Goal: Information Seeking & Learning: Find specific fact

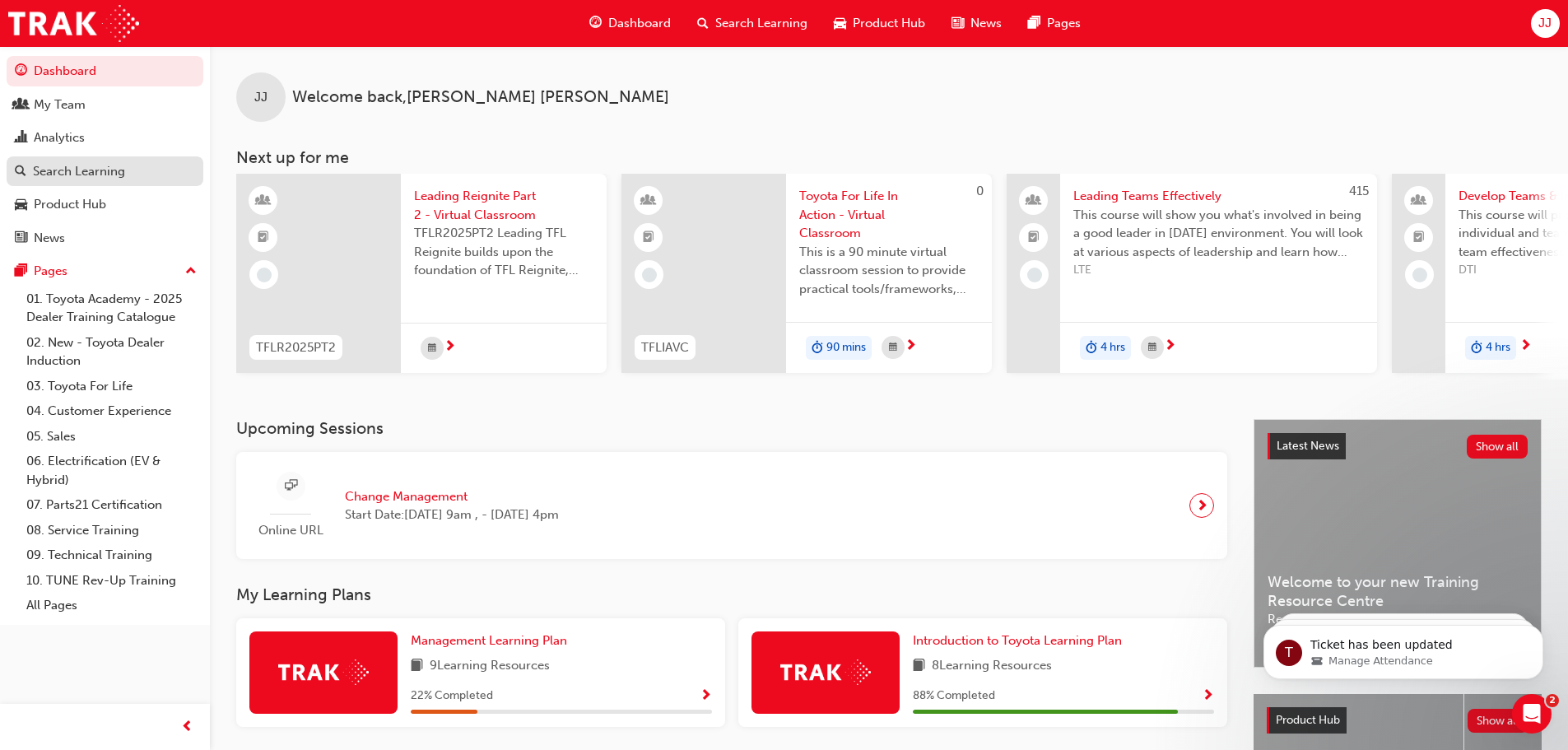
click at [75, 169] on div "Search Learning" at bounding box center [79, 171] width 92 height 19
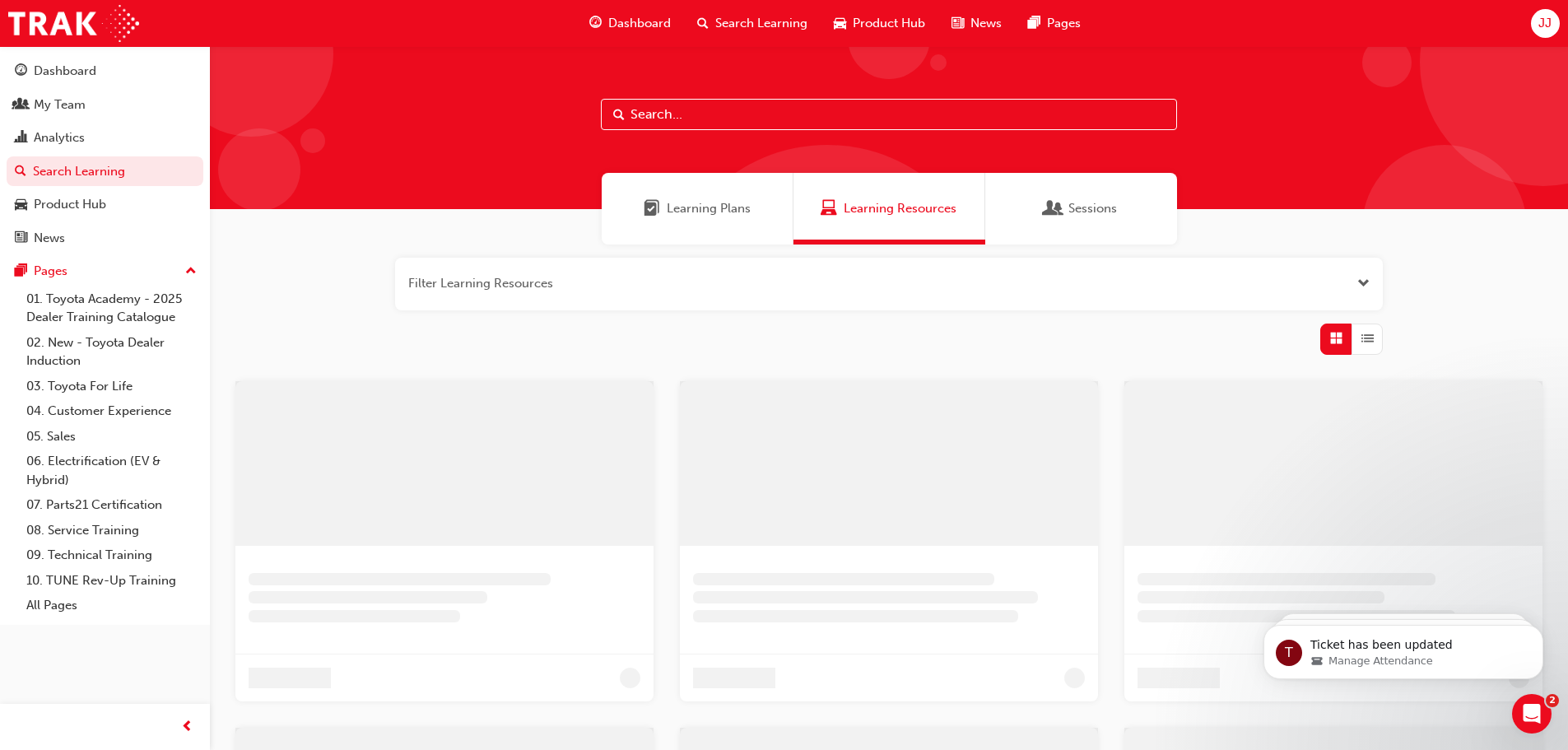
click at [735, 123] on input "text" at bounding box center [889, 114] width 576 height 31
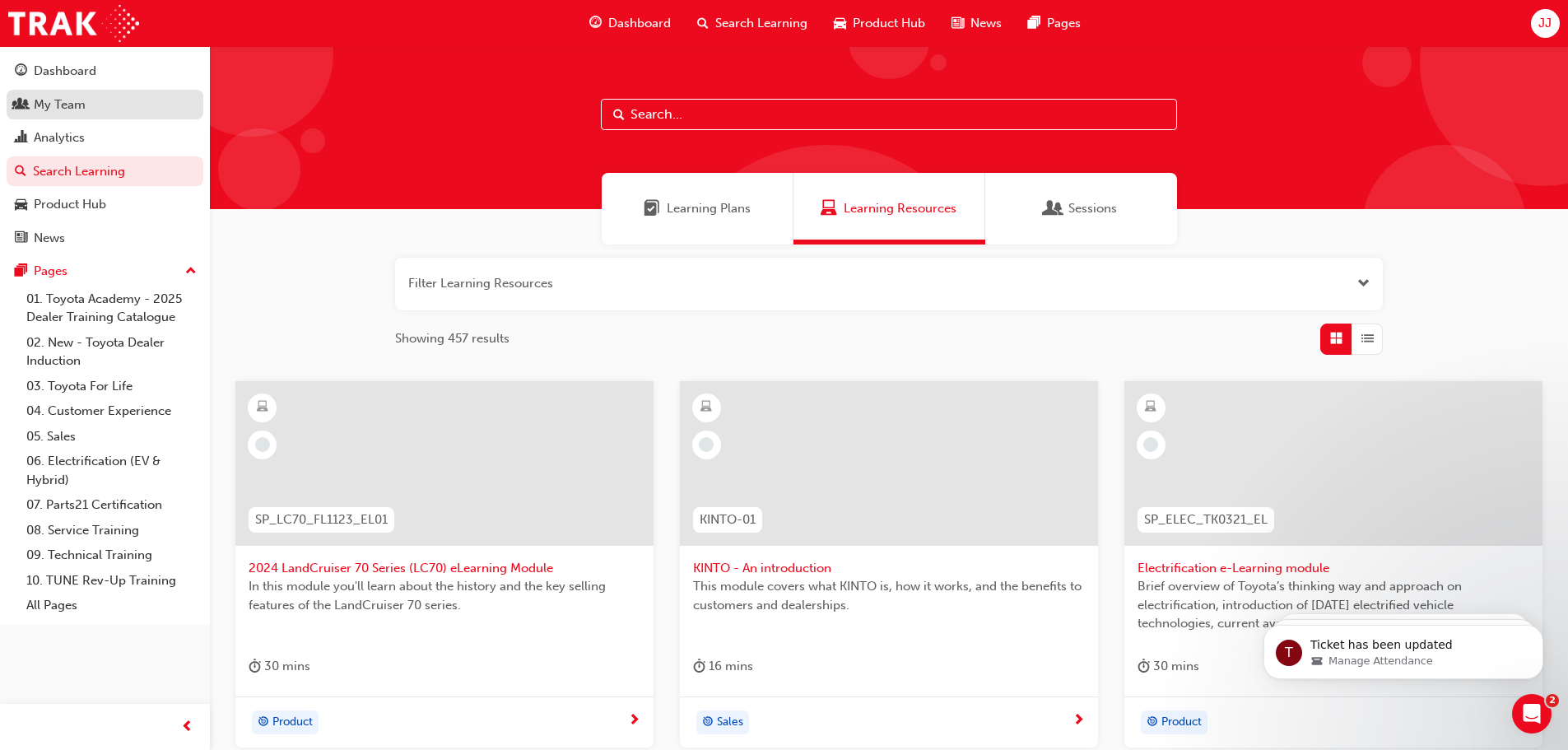
click at [76, 111] on div "My Team" at bounding box center [60, 104] width 52 height 19
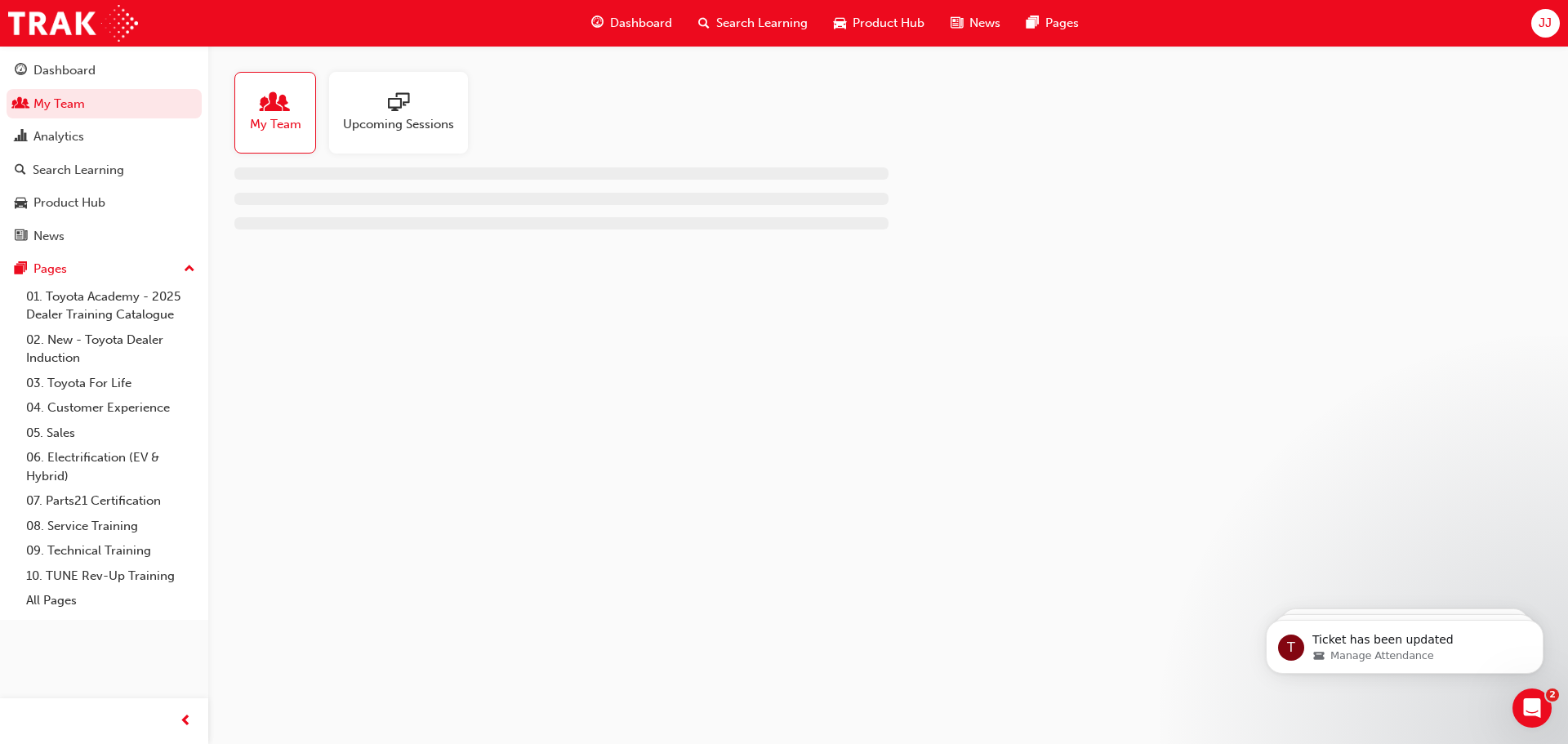
click at [289, 117] on span "My Team" at bounding box center [275, 124] width 52 height 19
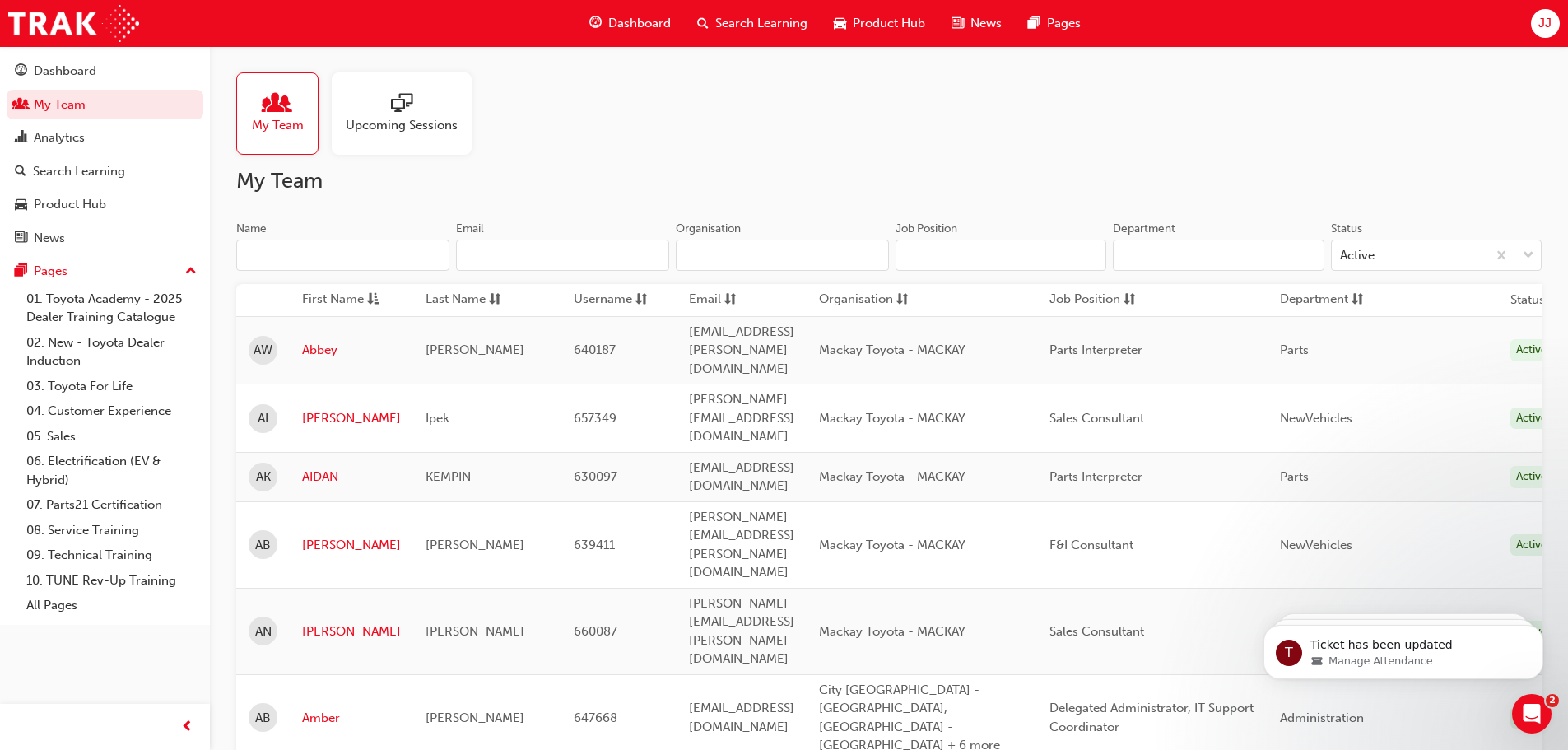
click at [354, 253] on input "Name" at bounding box center [342, 255] width 213 height 31
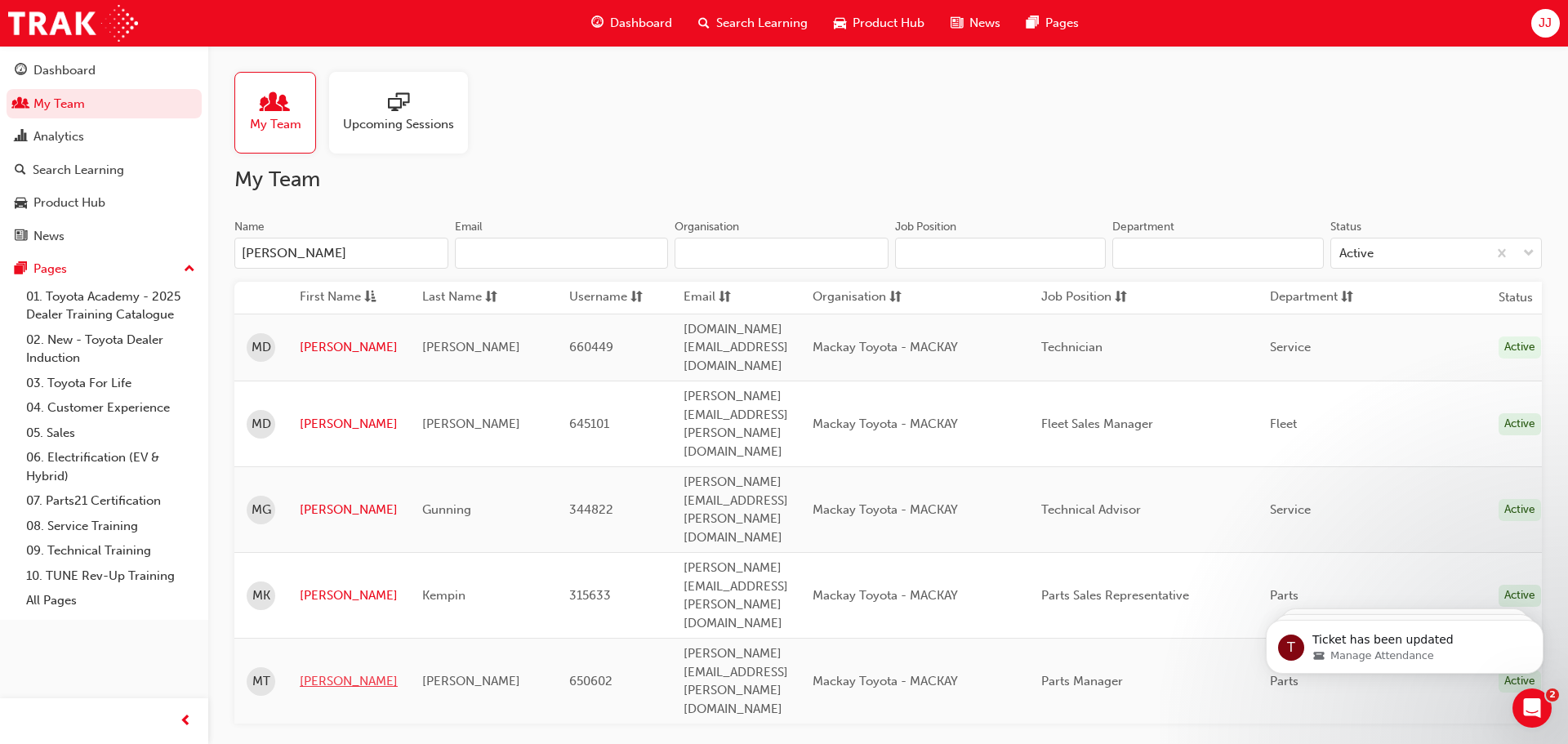
type input "[PERSON_NAME]"
click at [318, 672] on link "[PERSON_NAME]" at bounding box center [348, 681] width 98 height 19
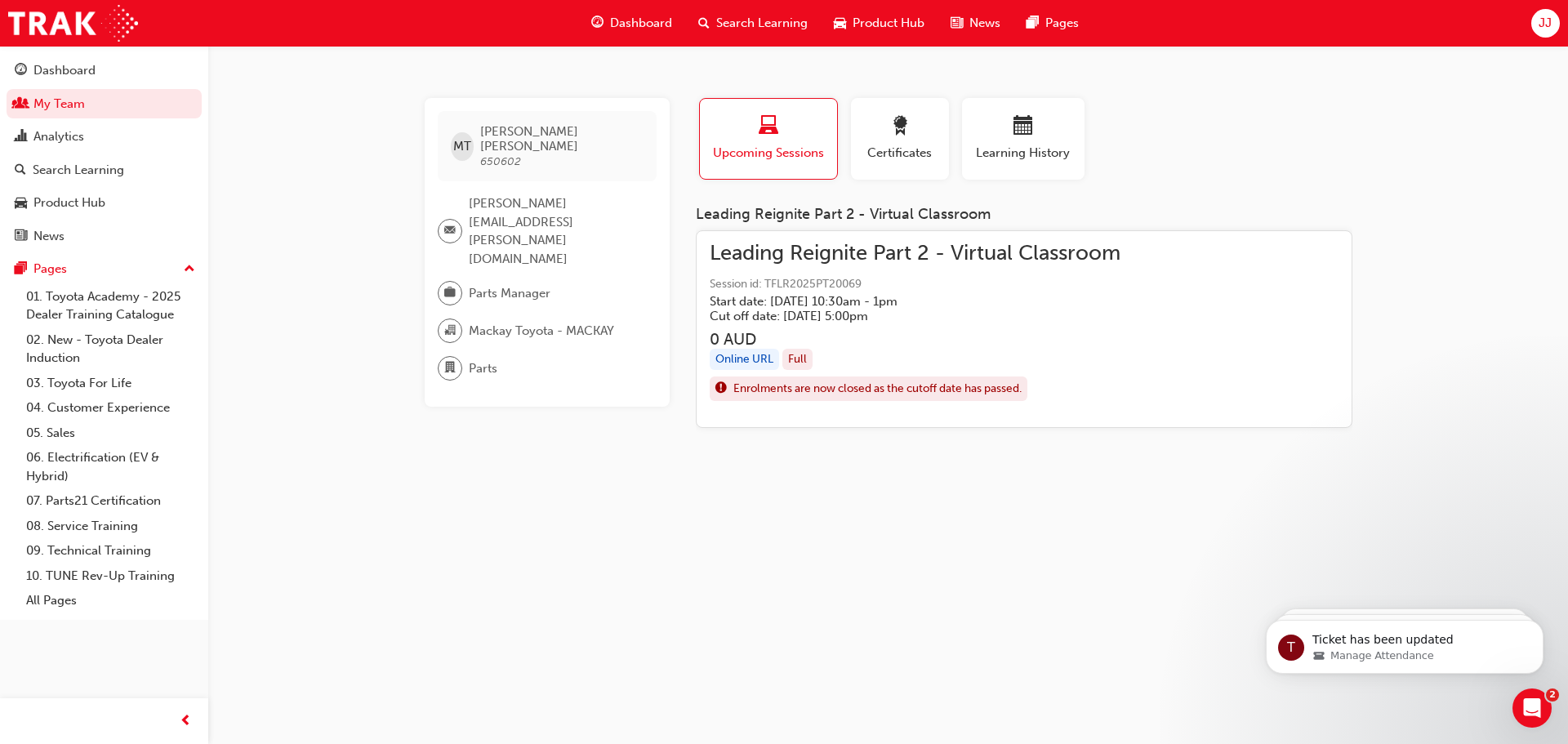
click at [810, 246] on span "Leading Reignite Part 2 - Virtual Classroom" at bounding box center [915, 253] width 411 height 19
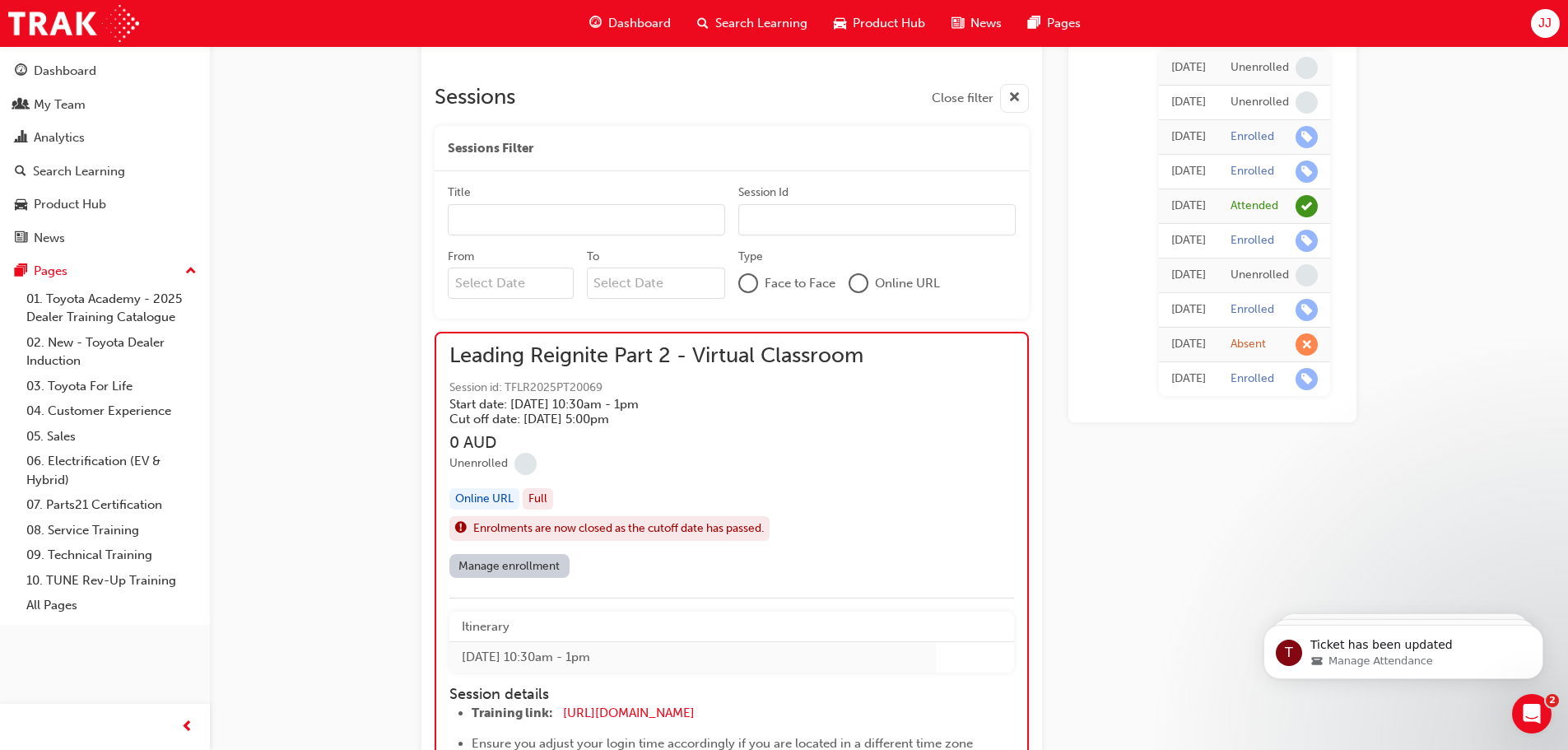
scroll to position [1316, 0]
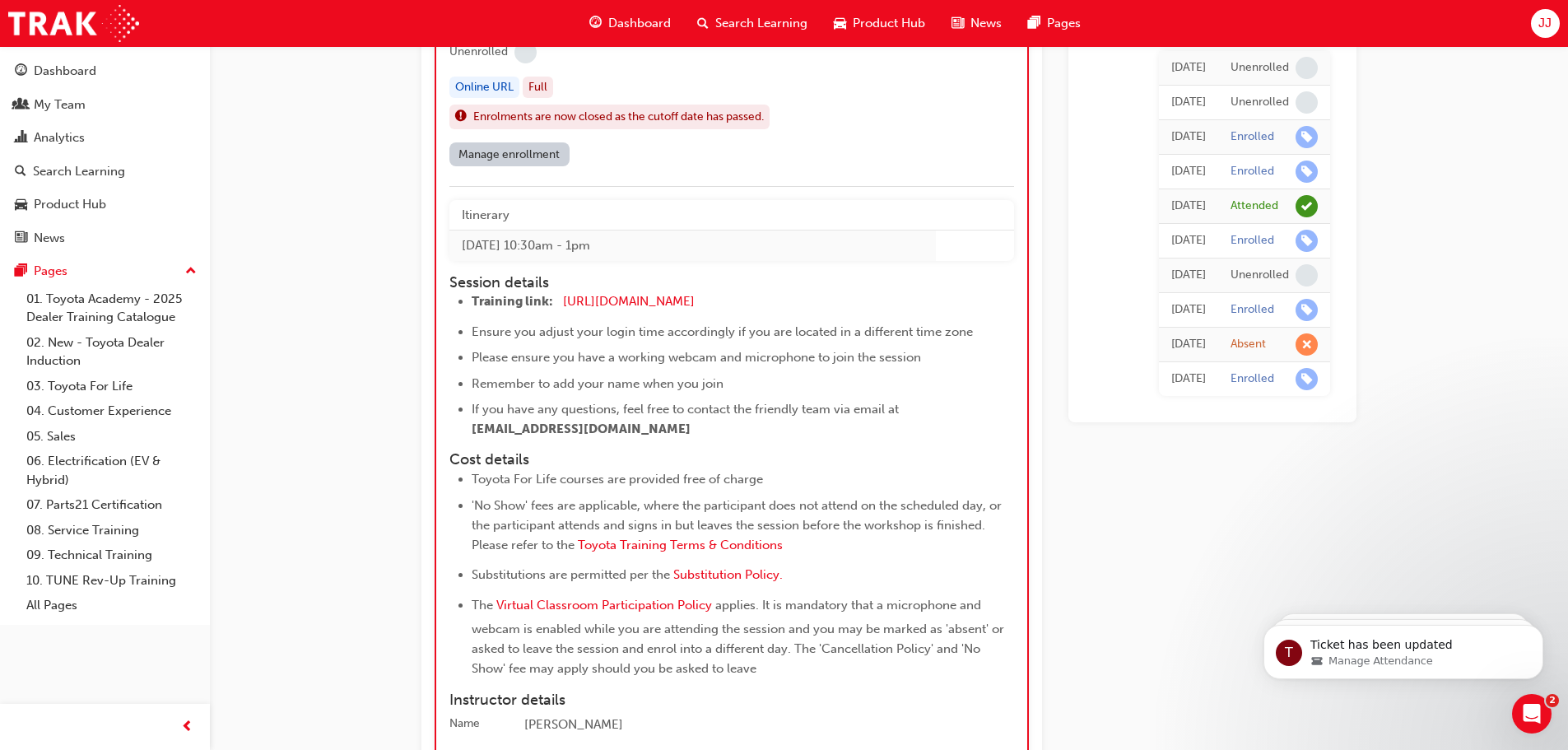
drag, startPoint x: 738, startPoint y: 300, endPoint x: 698, endPoint y: 293, distance: 40.6
click at [0, 0] on div "[URL][DOMAIN_NAME]" at bounding box center [0, 0] width 0 height 0
drag, startPoint x: 739, startPoint y: 298, endPoint x: 549, endPoint y: 296, distance: 190.0
click at [549, 296] on li "Training link: [URL][DOMAIN_NAME] ​" at bounding box center [728, 303] width 512 height 24
drag, startPoint x: 560, startPoint y: 297, endPoint x: 767, endPoint y: 298, distance: 207.0
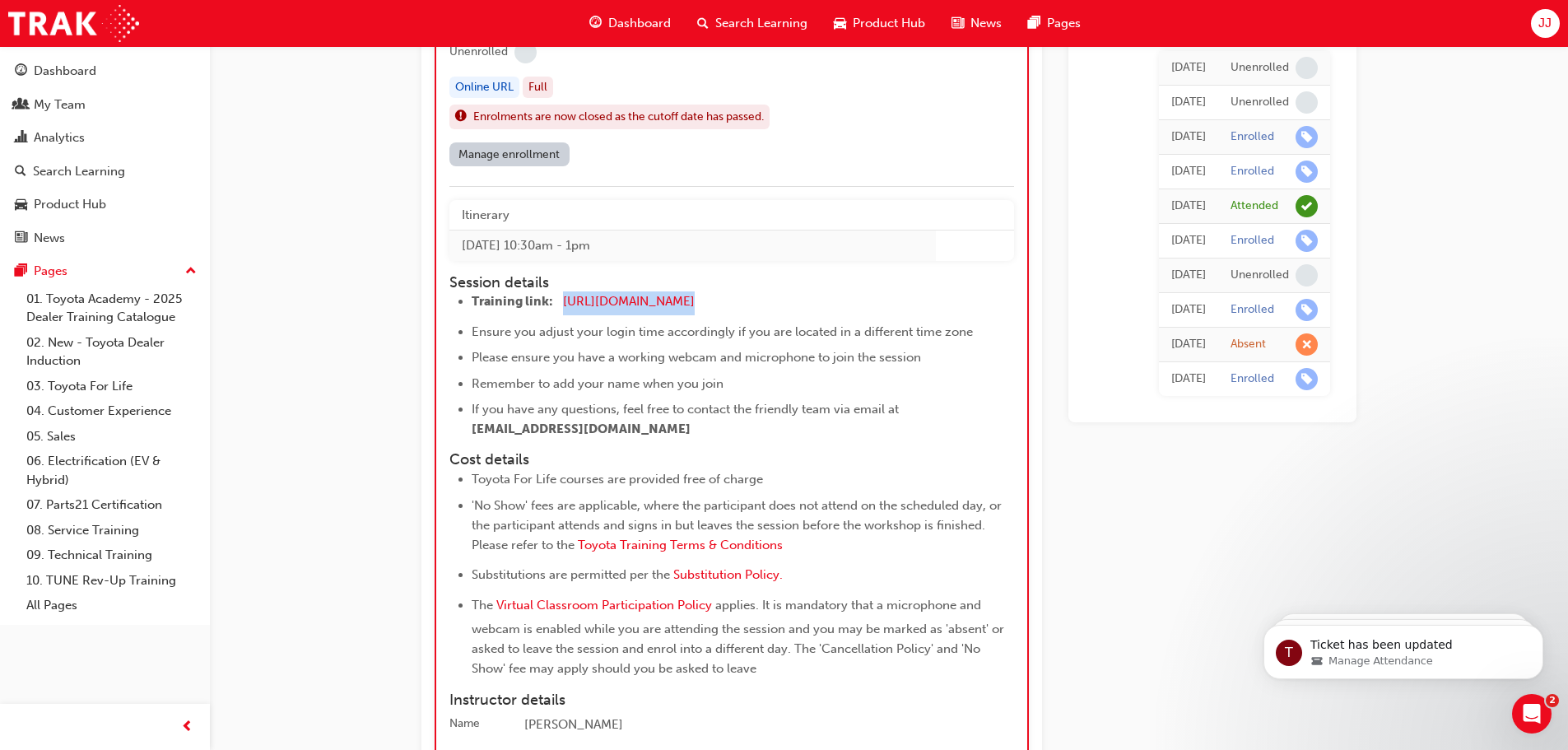
click at [767, 298] on li "Training link: [URL][DOMAIN_NAME] ​" at bounding box center [728, 303] width 512 height 24
copy li "[URL][DOMAIN_NAME]"
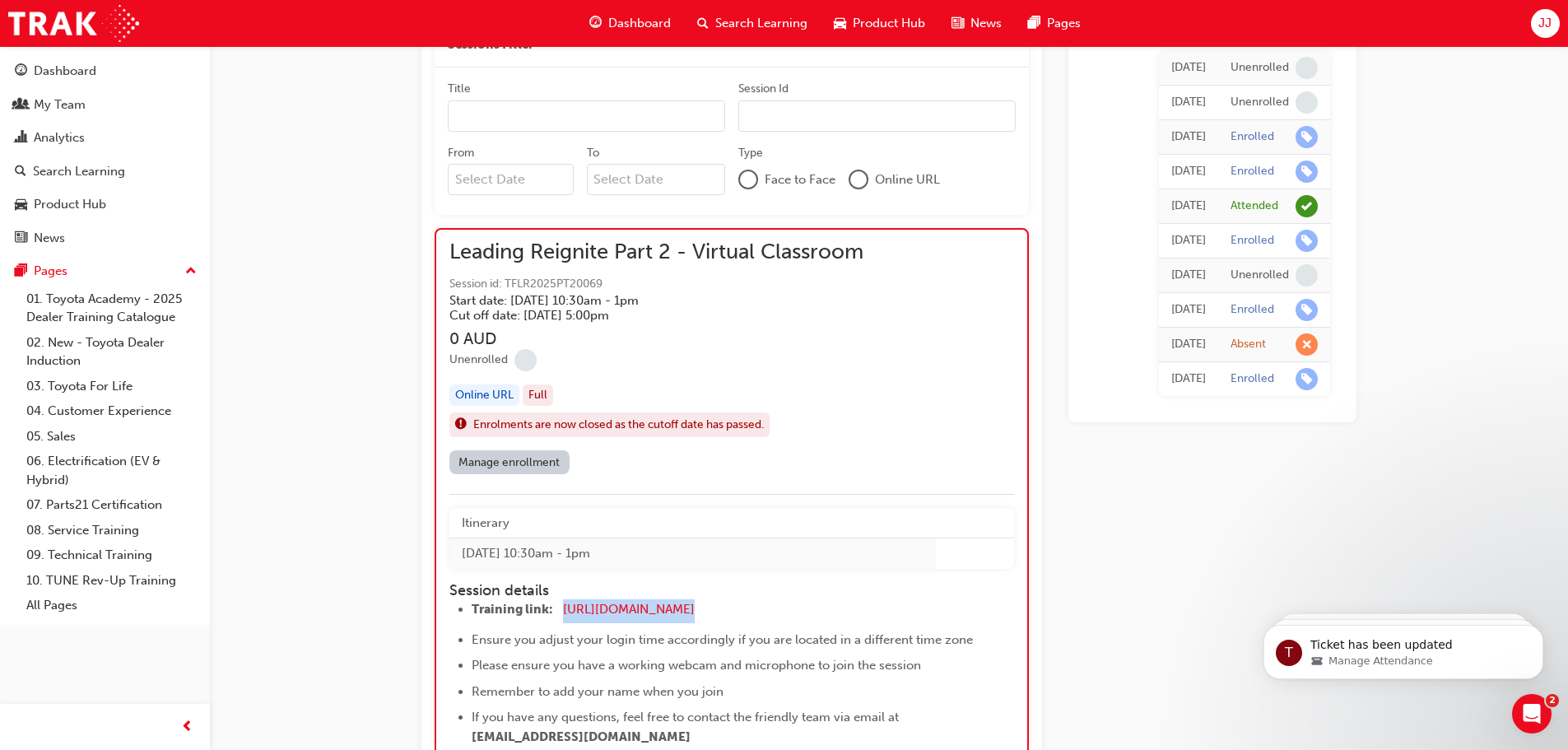
scroll to position [1234, 0]
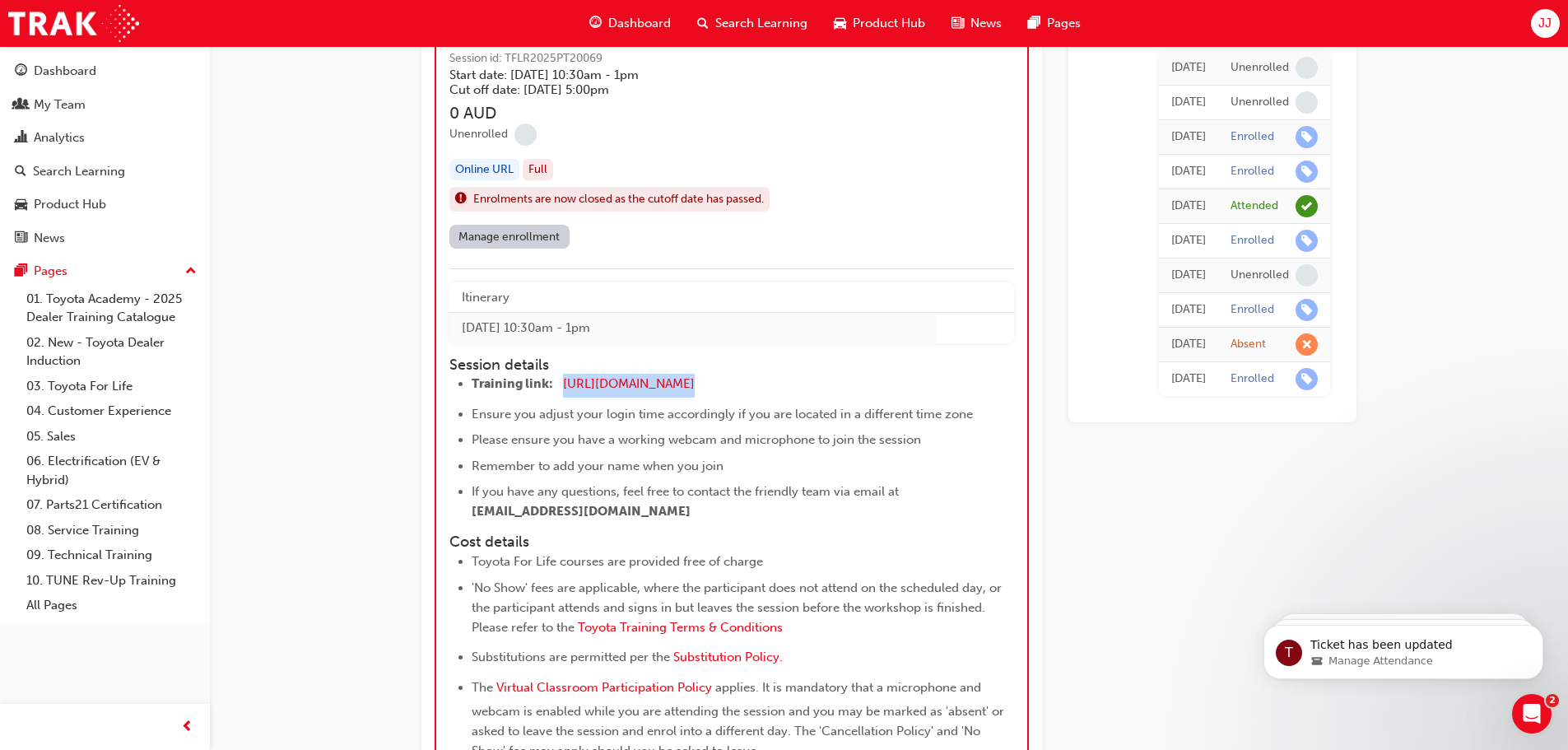
click at [612, 234] on div "Manage enrollment" at bounding box center [732, 239] width 565 height 31
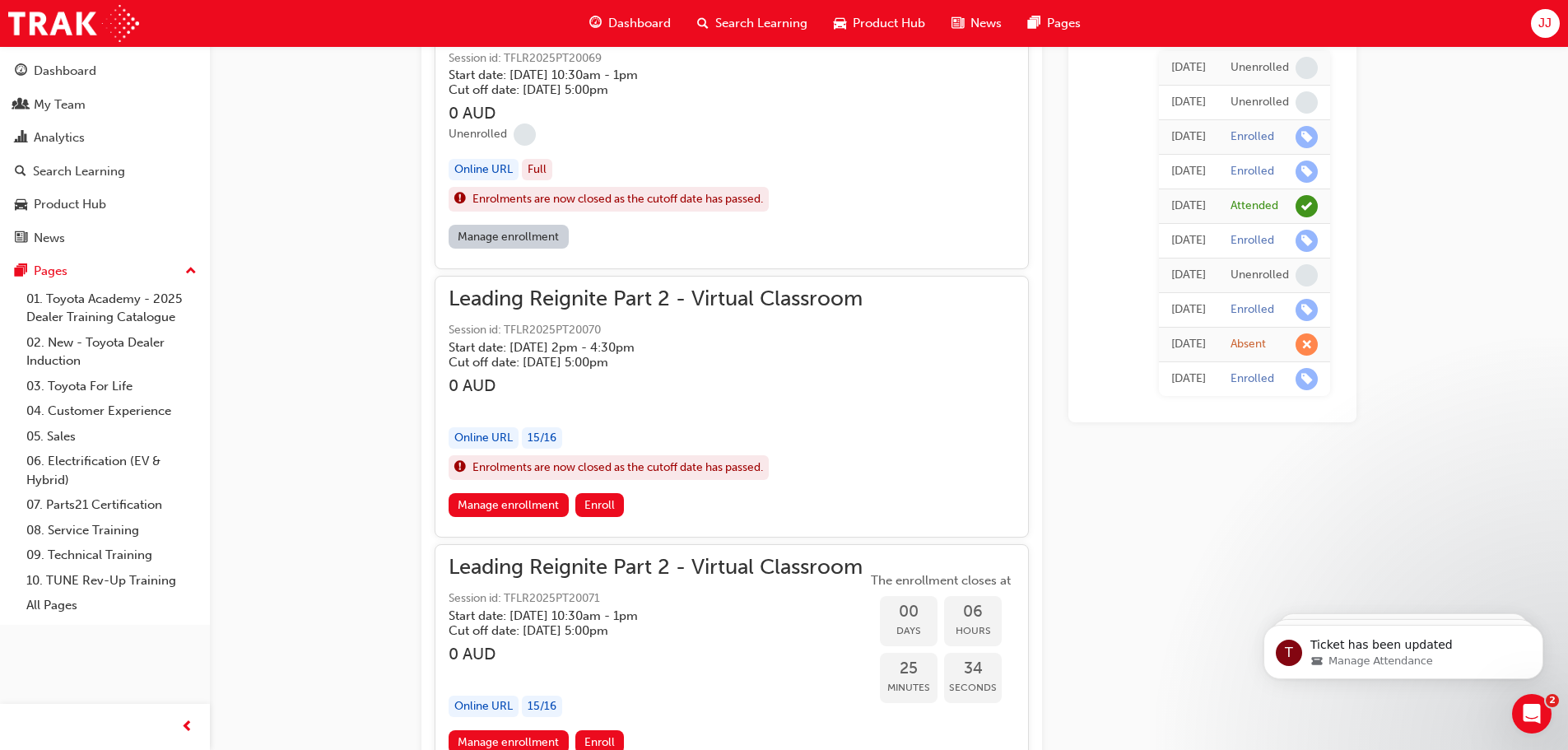
click at [643, 241] on div "Manage enrollment" at bounding box center [732, 239] width 566 height 31
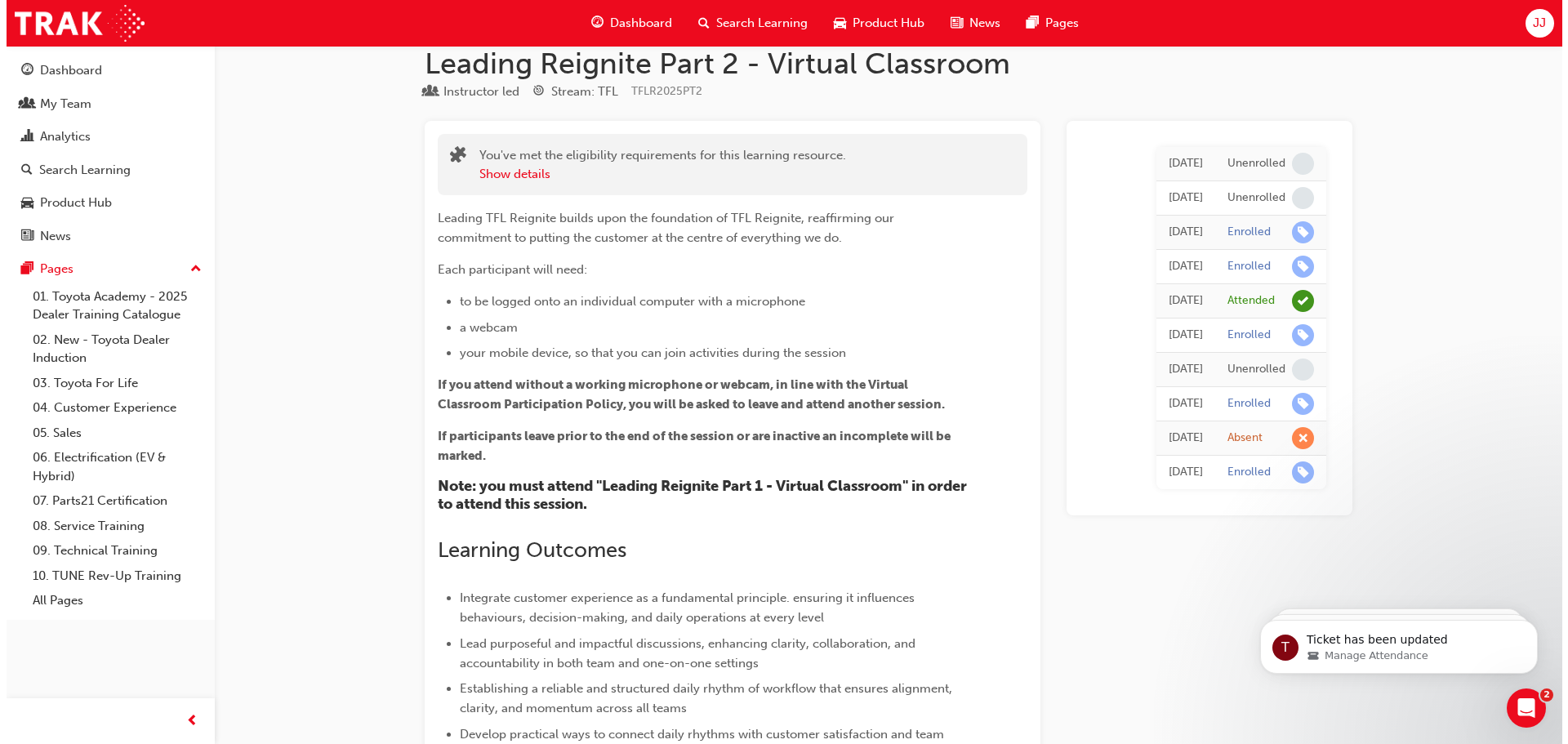
scroll to position [0, 0]
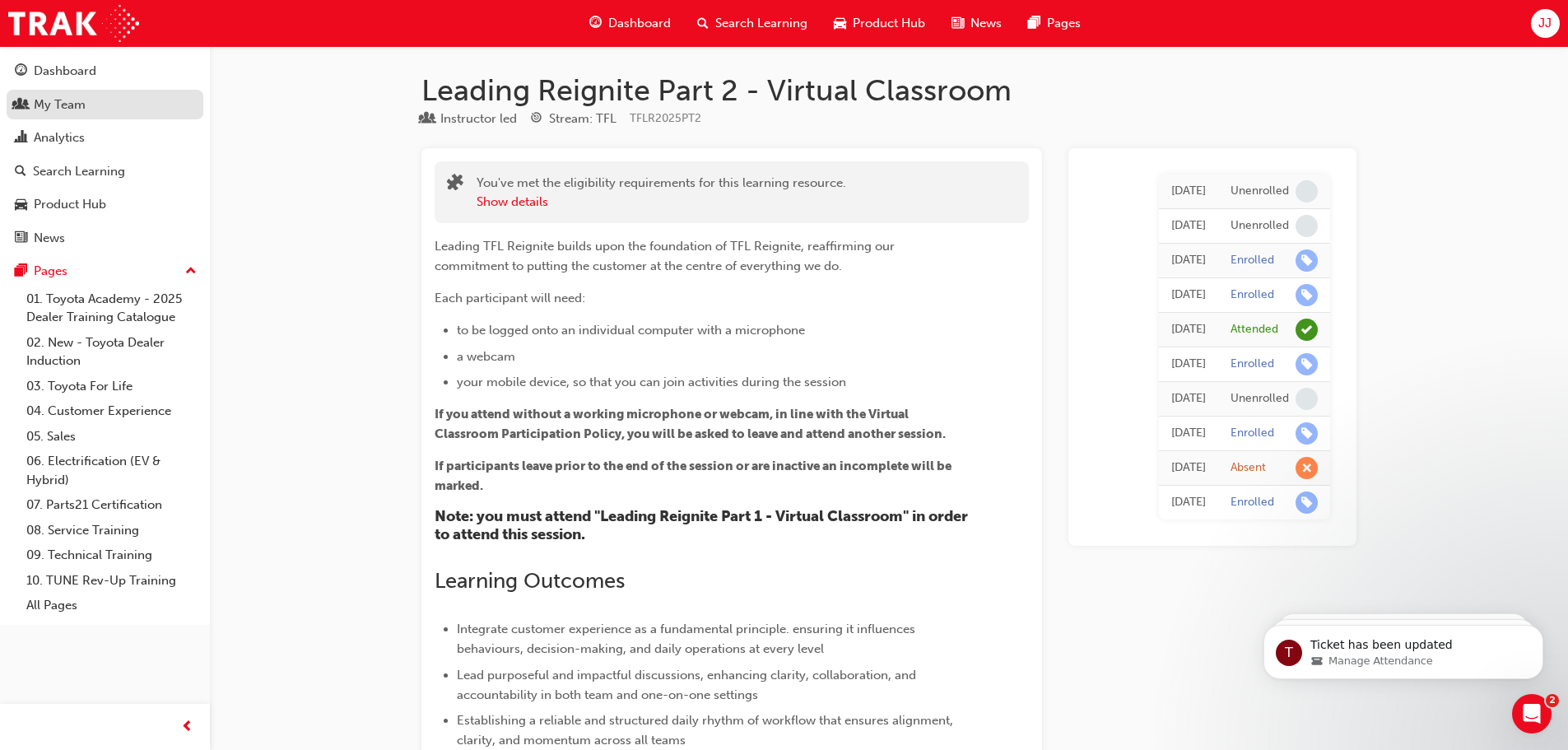
click at [57, 99] on div "My Team" at bounding box center [60, 104] width 52 height 19
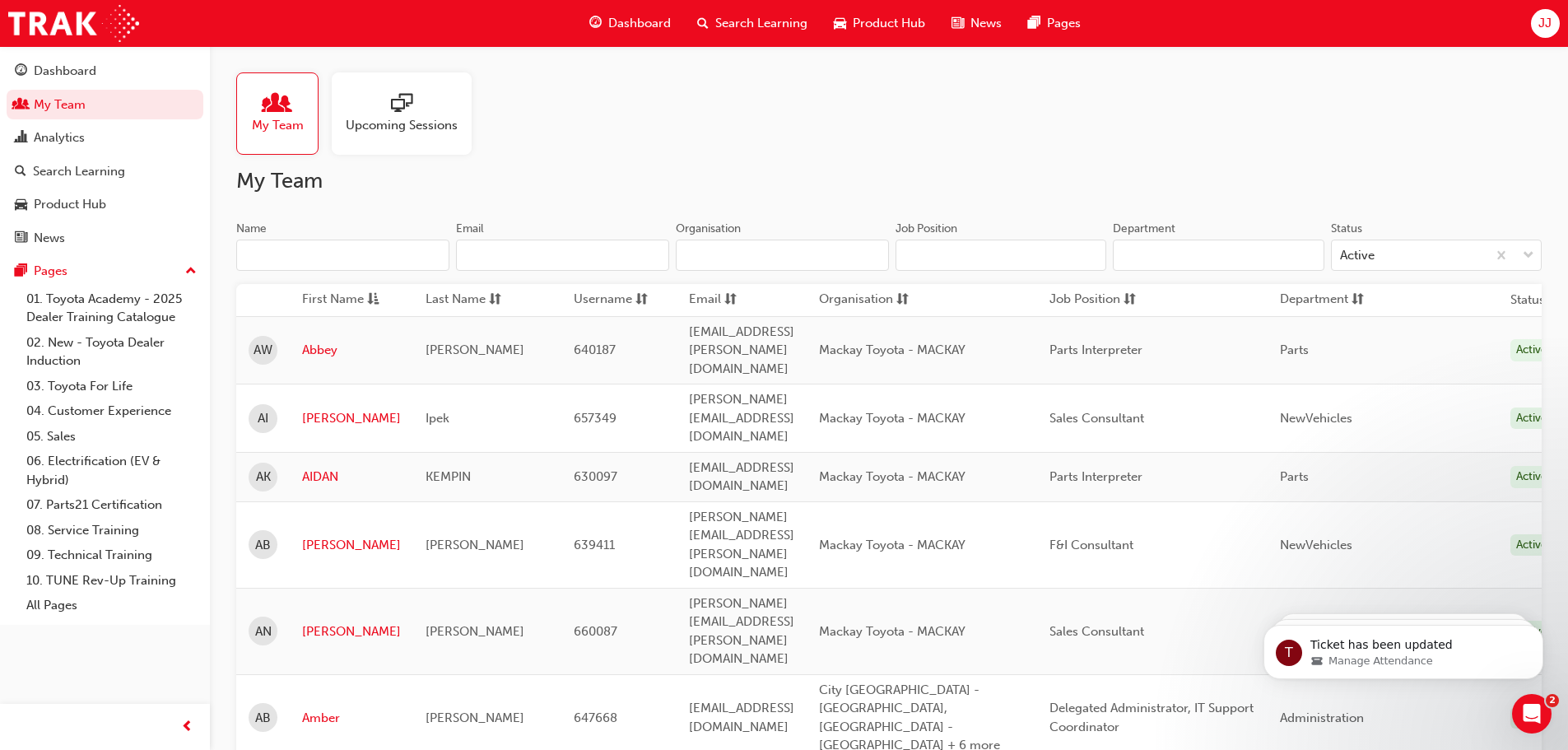
click at [303, 257] on input "Name" at bounding box center [342, 255] width 213 height 31
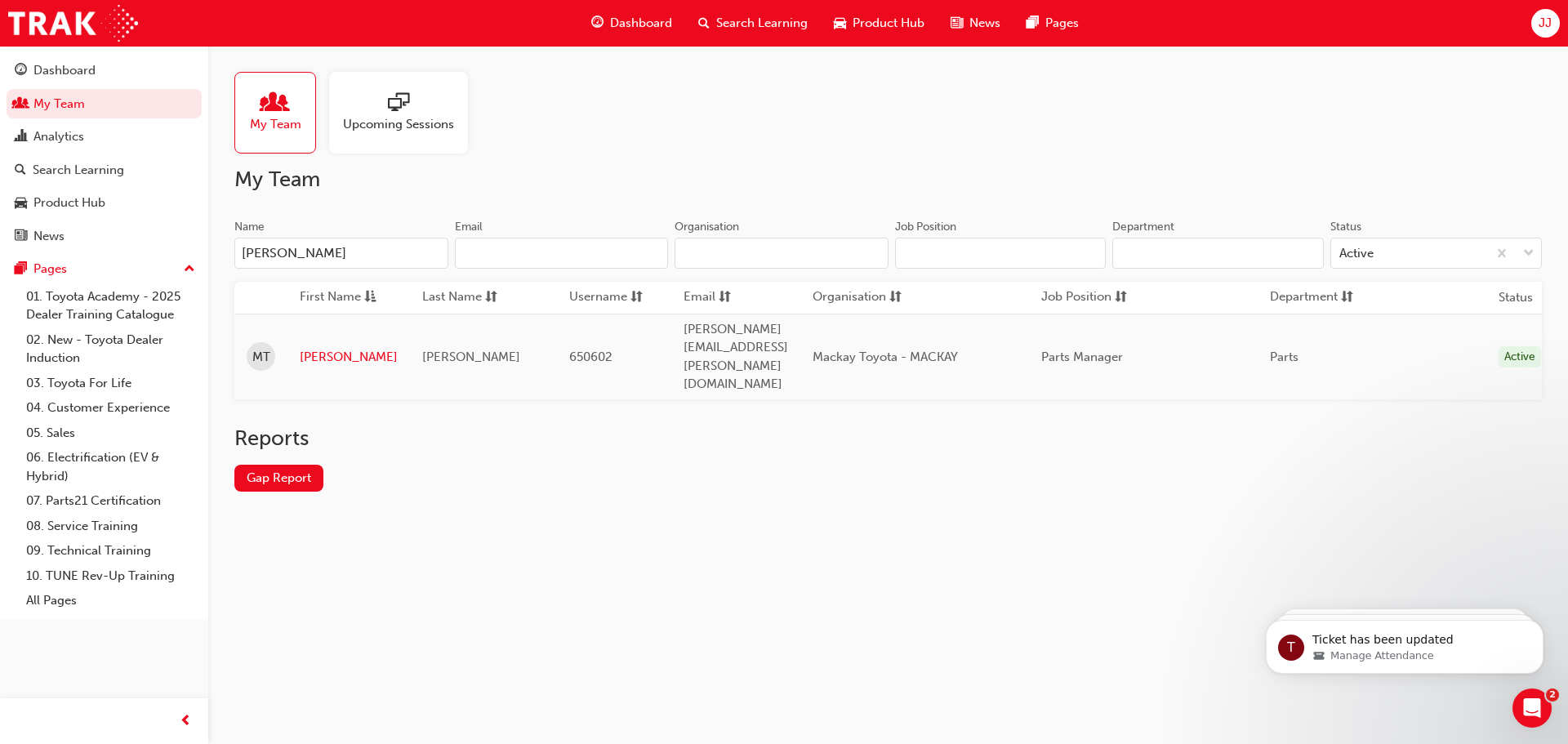
type input "[PERSON_NAME]"
click at [324, 347] on link "[PERSON_NAME]" at bounding box center [348, 356] width 98 height 19
